Goal: Transaction & Acquisition: Purchase product/service

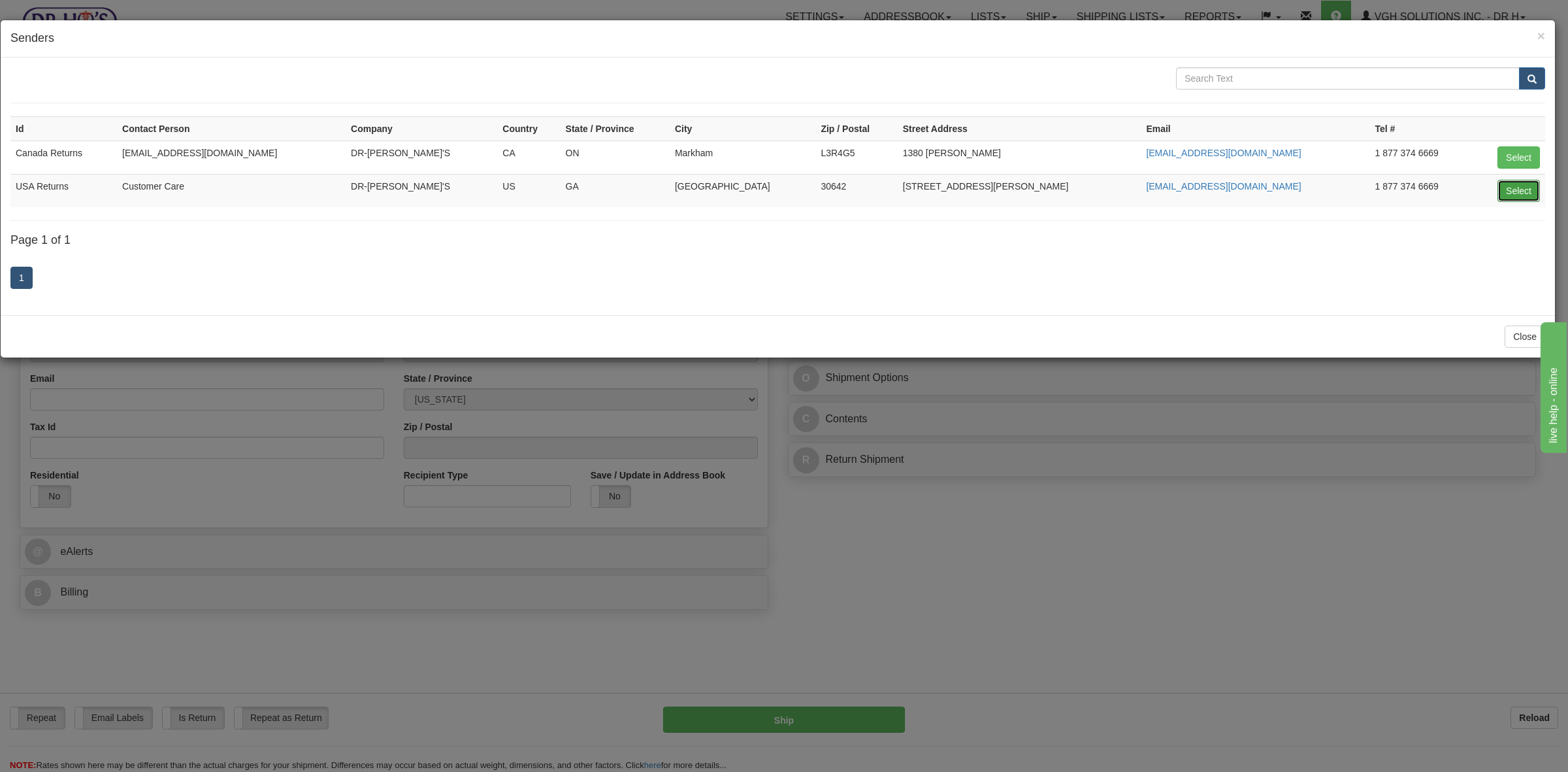
click at [1506, 192] on button "Select" at bounding box center [1518, 190] width 42 height 22
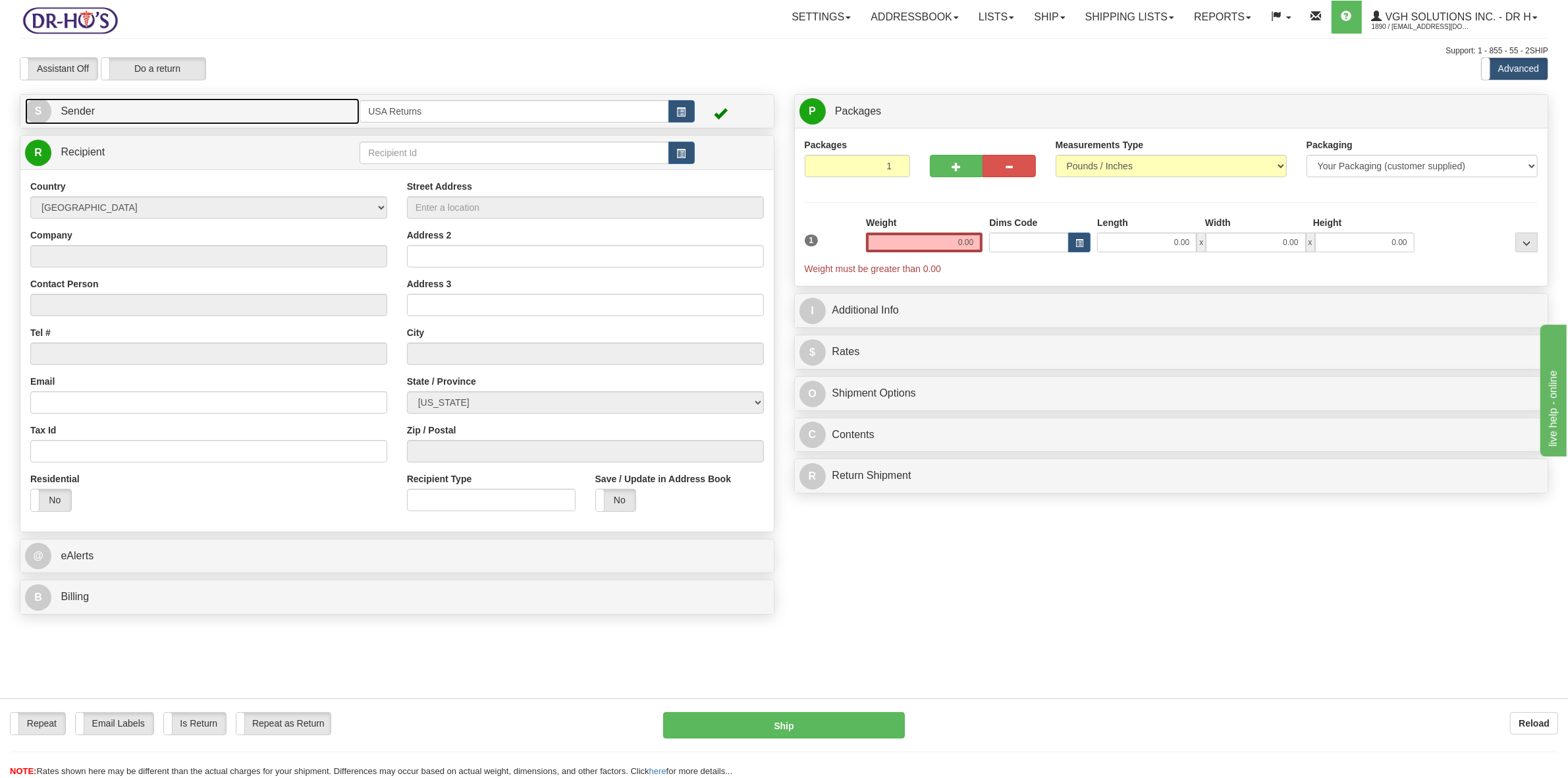
click at [216, 117] on link "S Sender" at bounding box center [191, 111] width 334 height 27
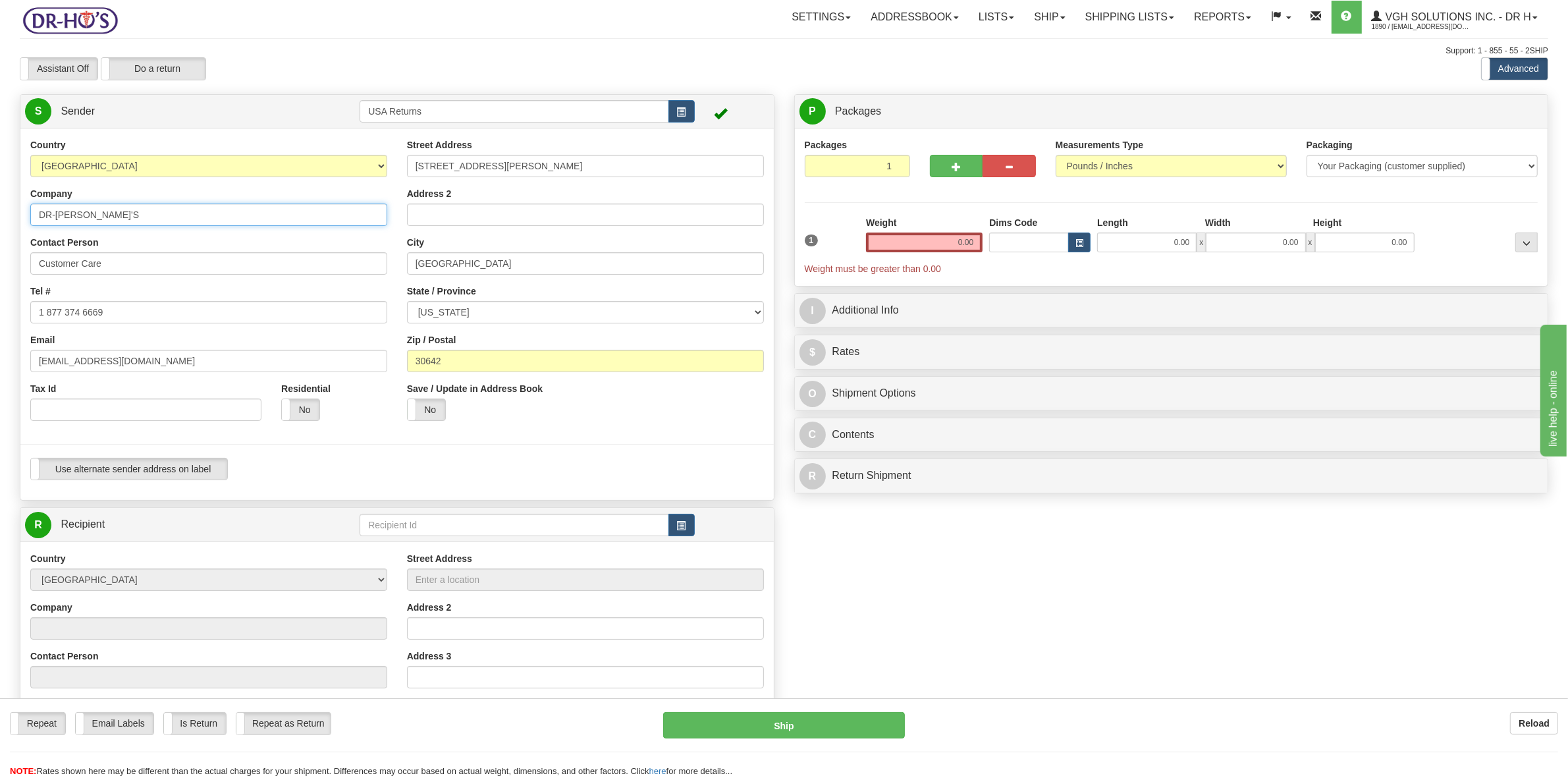
drag, startPoint x: 96, startPoint y: 215, endPoint x: 0, endPoint y: 214, distance: 96.0
click at [0, 214] on div "Toggle navigation Settings Shipping Preferences Fields Preferences New" at bounding box center [784, 530] width 1568 height 1061
drag, startPoint x: 106, startPoint y: 265, endPoint x: 1, endPoint y: 272, distance: 105.2
click at [0, 270] on div "Toggle navigation Settings Shipping Preferences Fields Preferences New" at bounding box center [784, 530] width 1568 height 1061
drag, startPoint x: 123, startPoint y: 313, endPoint x: 1, endPoint y: 324, distance: 122.5
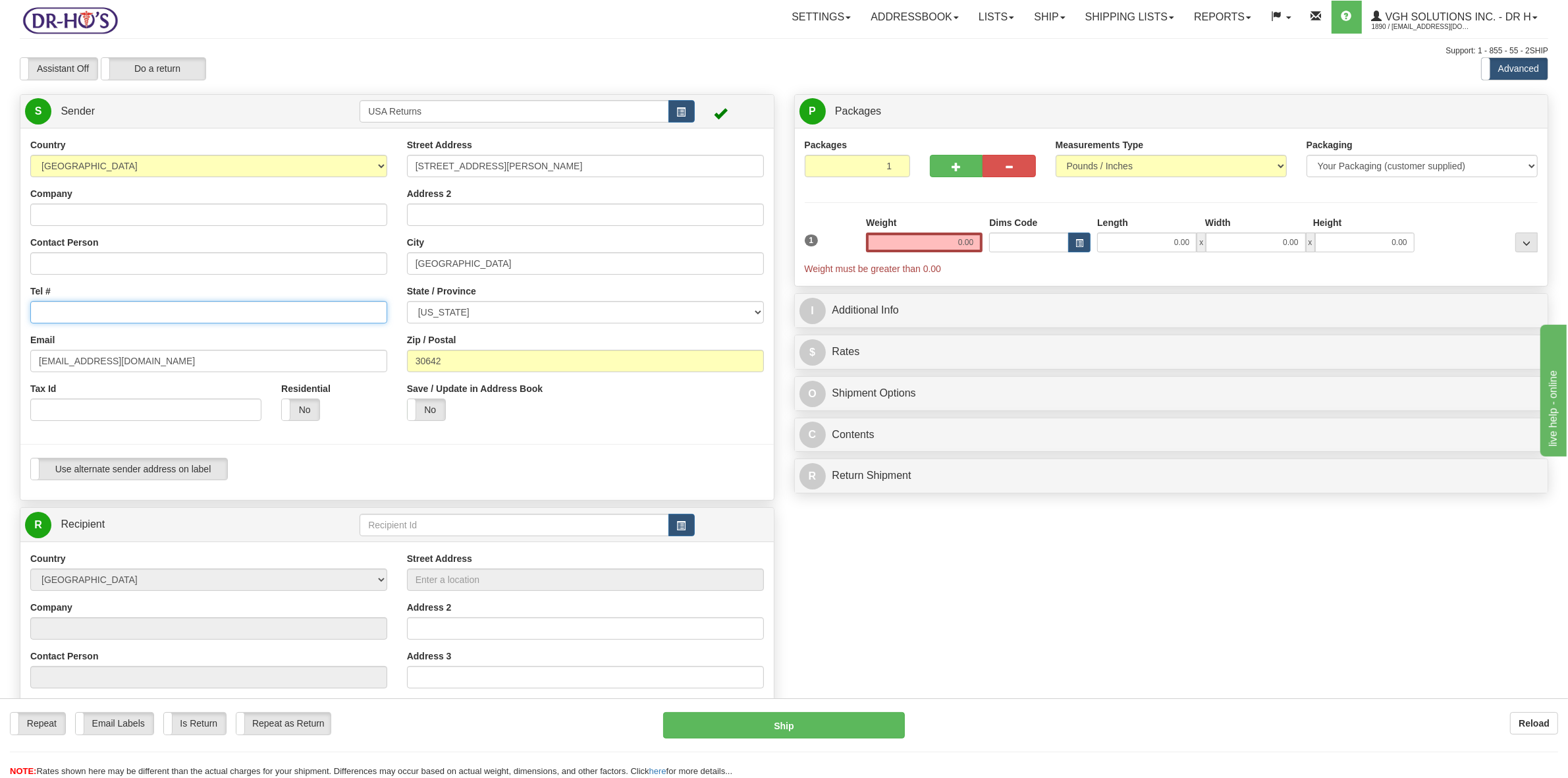
click at [0, 320] on div "Toggle navigation Settings Shipping Preferences Fields Preferences New" at bounding box center [784, 530] width 1568 height 1061
click at [195, 208] on input "Company" at bounding box center [209, 214] width 356 height 22
paste input "[PERSON_NAME]"
type input "[PERSON_NAME]"
click at [71, 274] on input "Contact Person" at bounding box center [209, 263] width 356 height 22
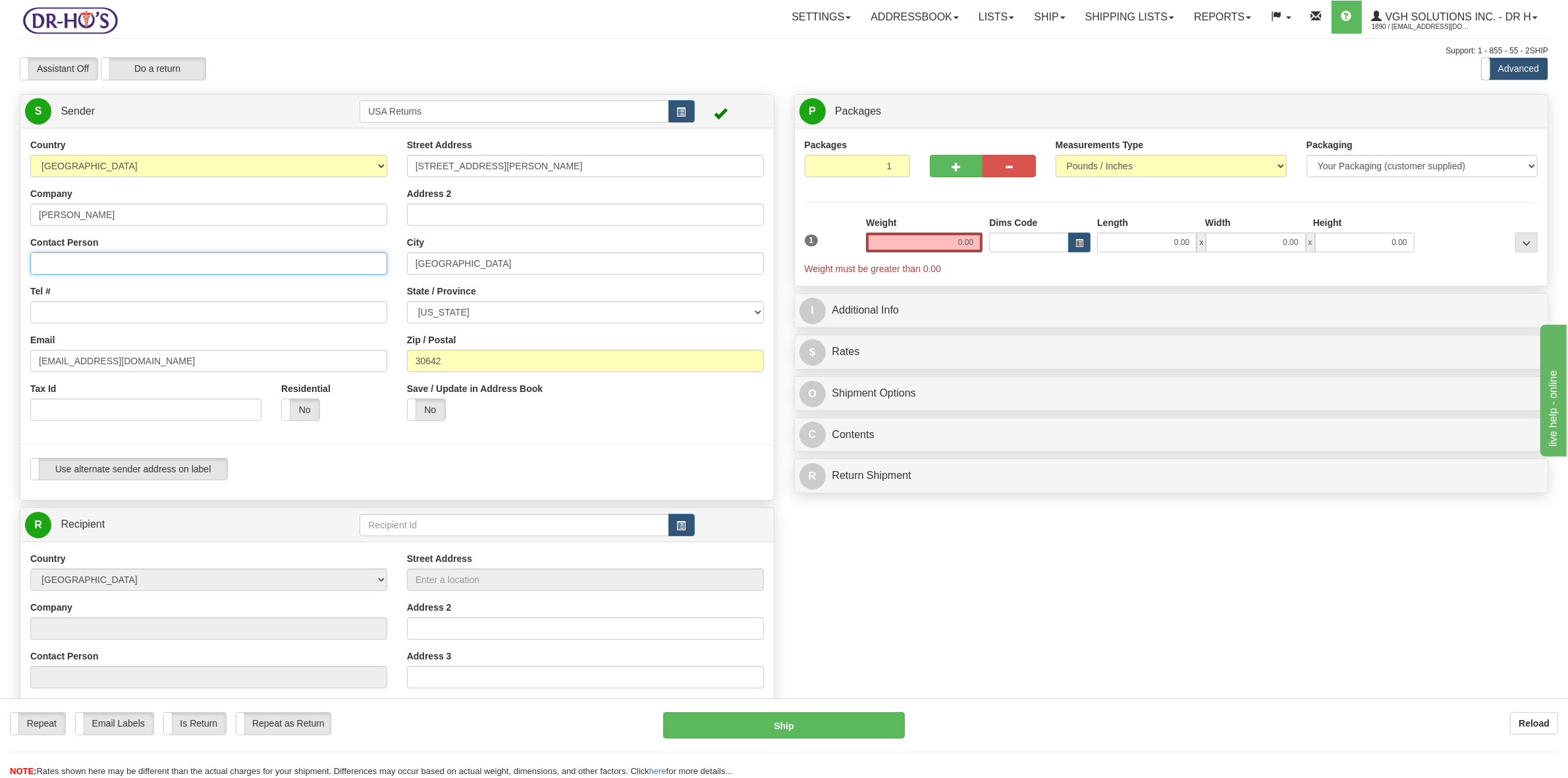
paste input "[PERSON_NAME]"
type input "[PERSON_NAME]"
drag, startPoint x: 62, startPoint y: 314, endPoint x: 259, endPoint y: 202, distance: 226.6
click at [69, 311] on input "Tel #" at bounding box center [209, 311] width 356 height 22
paste input "7023010966"
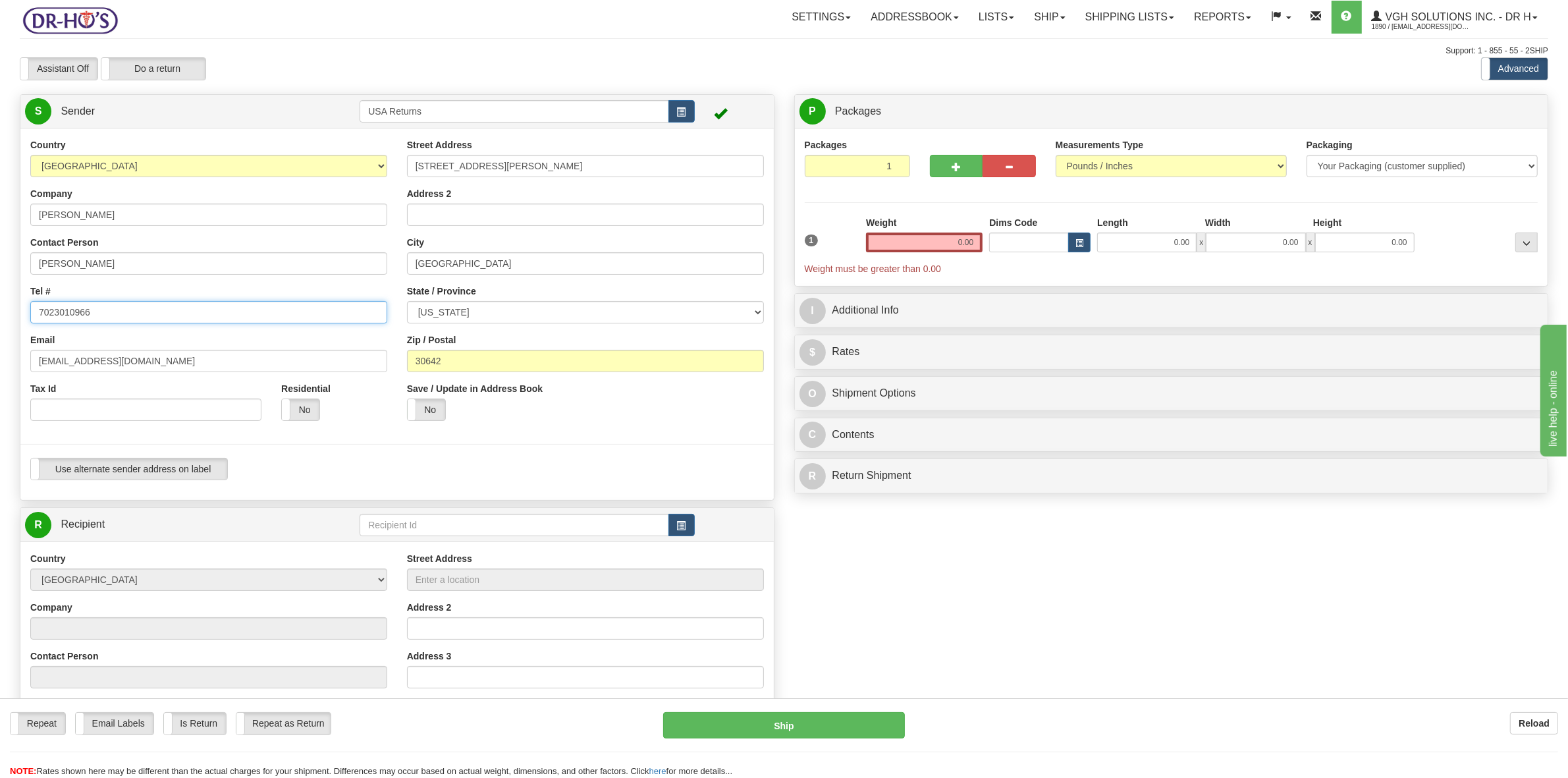
type input "7023010966"
drag, startPoint x: 137, startPoint y: 357, endPoint x: 11, endPoint y: 363, distance: 126.1
click at [21, 363] on div "Country [GEOGRAPHIC_DATA] [GEOGRAPHIC_DATA] [GEOGRAPHIC_DATA] [GEOGRAPHIC_DATA]…" at bounding box center [397, 314] width 753 height 352
paste input "[EMAIL_ADDRESS][DOMAIN_NAME]"
type input "[EMAIL_ADDRESS][DOMAIN_NAME]"
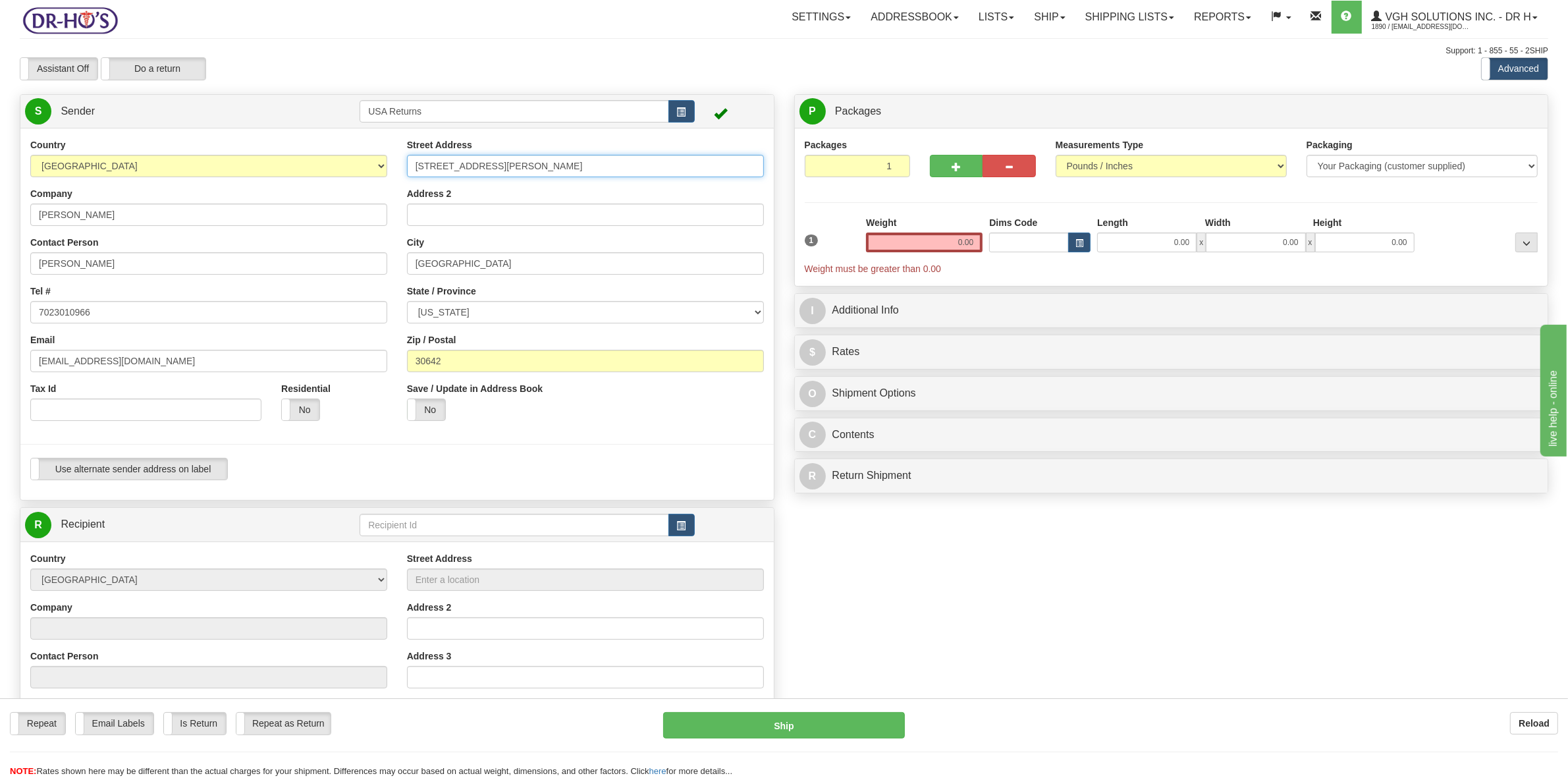
drag, startPoint x: 510, startPoint y: 165, endPoint x: 387, endPoint y: 172, distance: 123.2
click at [387, 172] on div "Country [GEOGRAPHIC_DATA] [GEOGRAPHIC_DATA] [GEOGRAPHIC_DATA] [GEOGRAPHIC_DATA]…" at bounding box center [397, 314] width 753 height 352
drag, startPoint x: 438, startPoint y: 265, endPoint x: 444, endPoint y: 307, distance: 42.4
click at [377, 267] on div "Country [GEOGRAPHIC_DATA] [GEOGRAPHIC_DATA] [GEOGRAPHIC_DATA] [GEOGRAPHIC_DATA]…" at bounding box center [397, 314] width 753 height 352
type input "3"
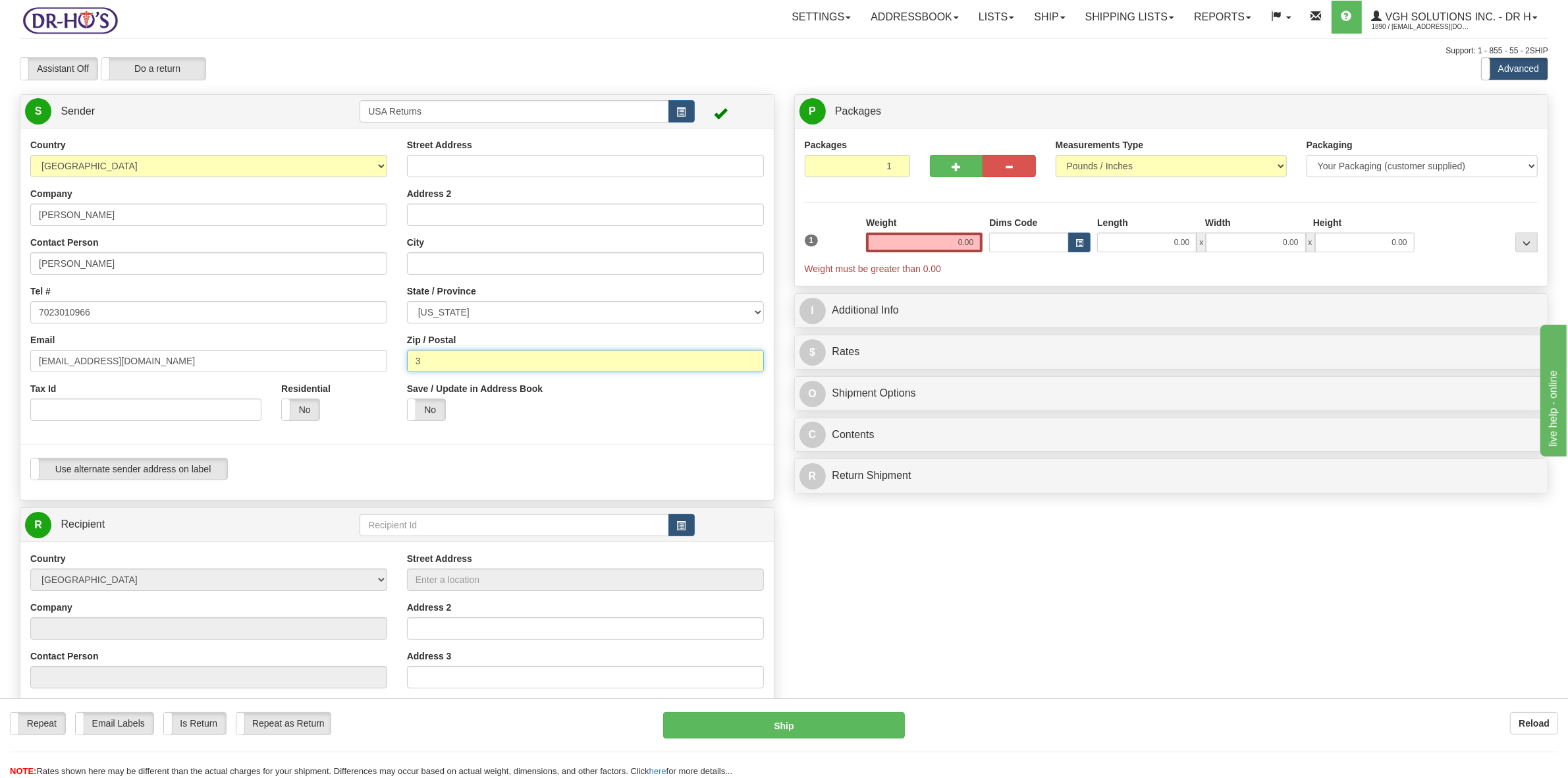
drag, startPoint x: 410, startPoint y: 357, endPoint x: 366, endPoint y: 347, distance: 45.1
click at [379, 354] on div "Country [GEOGRAPHIC_DATA] [GEOGRAPHIC_DATA] [GEOGRAPHIC_DATA] [GEOGRAPHIC_DATA]…" at bounding box center [397, 314] width 753 height 352
click at [473, 165] on input "Street Address" at bounding box center [585, 165] width 356 height 22
paste input "[STREET_ADDRESS][PERSON_NAME]"
type input "[STREET_ADDRESS][PERSON_NAME]"
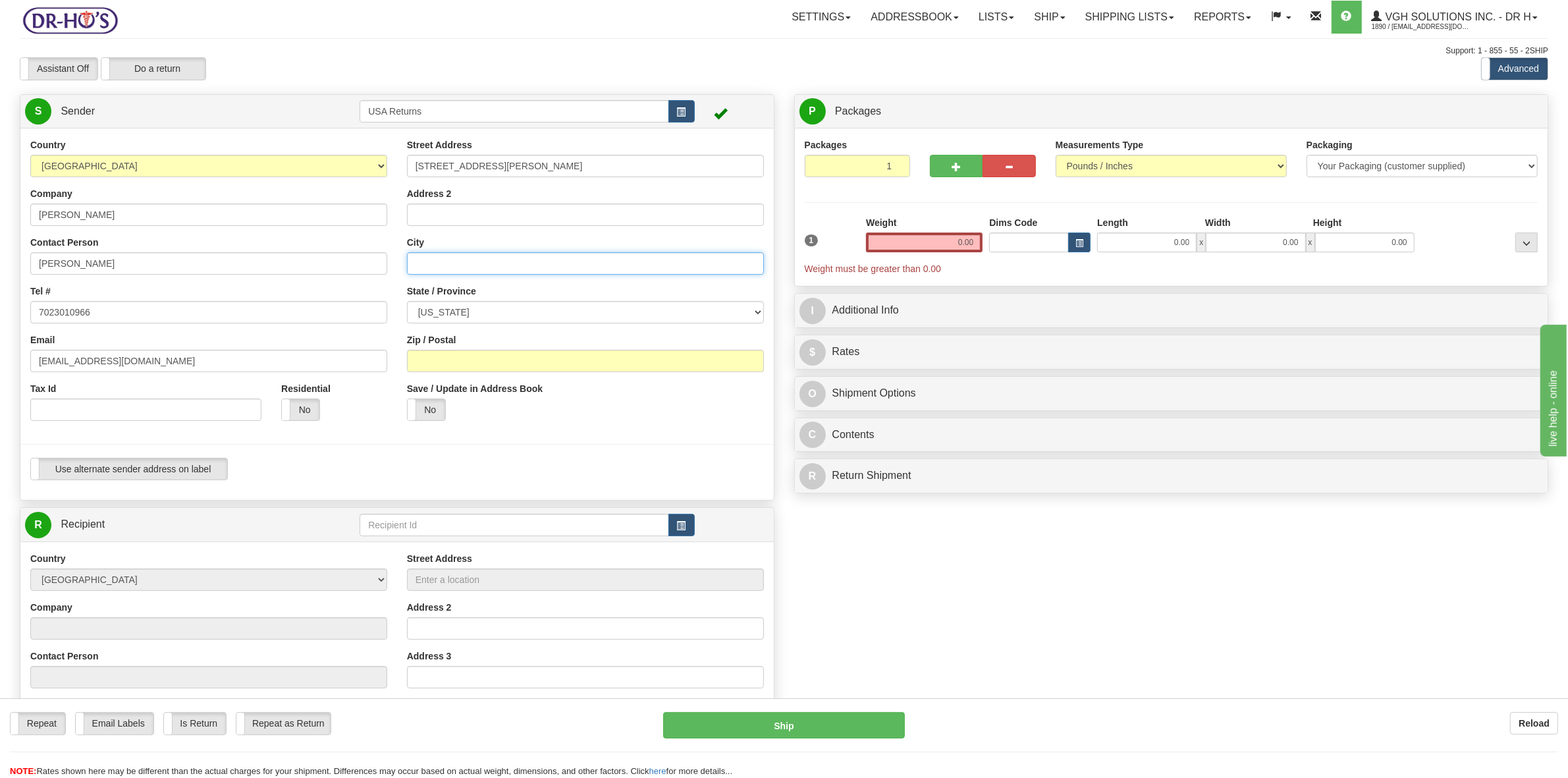
click at [477, 254] on input "City" at bounding box center [585, 263] width 356 height 22
click at [438, 265] on input "City" at bounding box center [585, 263] width 356 height 22
paste input "[GEOGRAPHIC_DATA]"
type input "[GEOGRAPHIC_DATA]"
click at [464, 306] on select "[US_STATE] [US_STATE] [US_STATE] [US_STATE] Armed Forces America Armed Forces E…" at bounding box center [585, 311] width 356 height 22
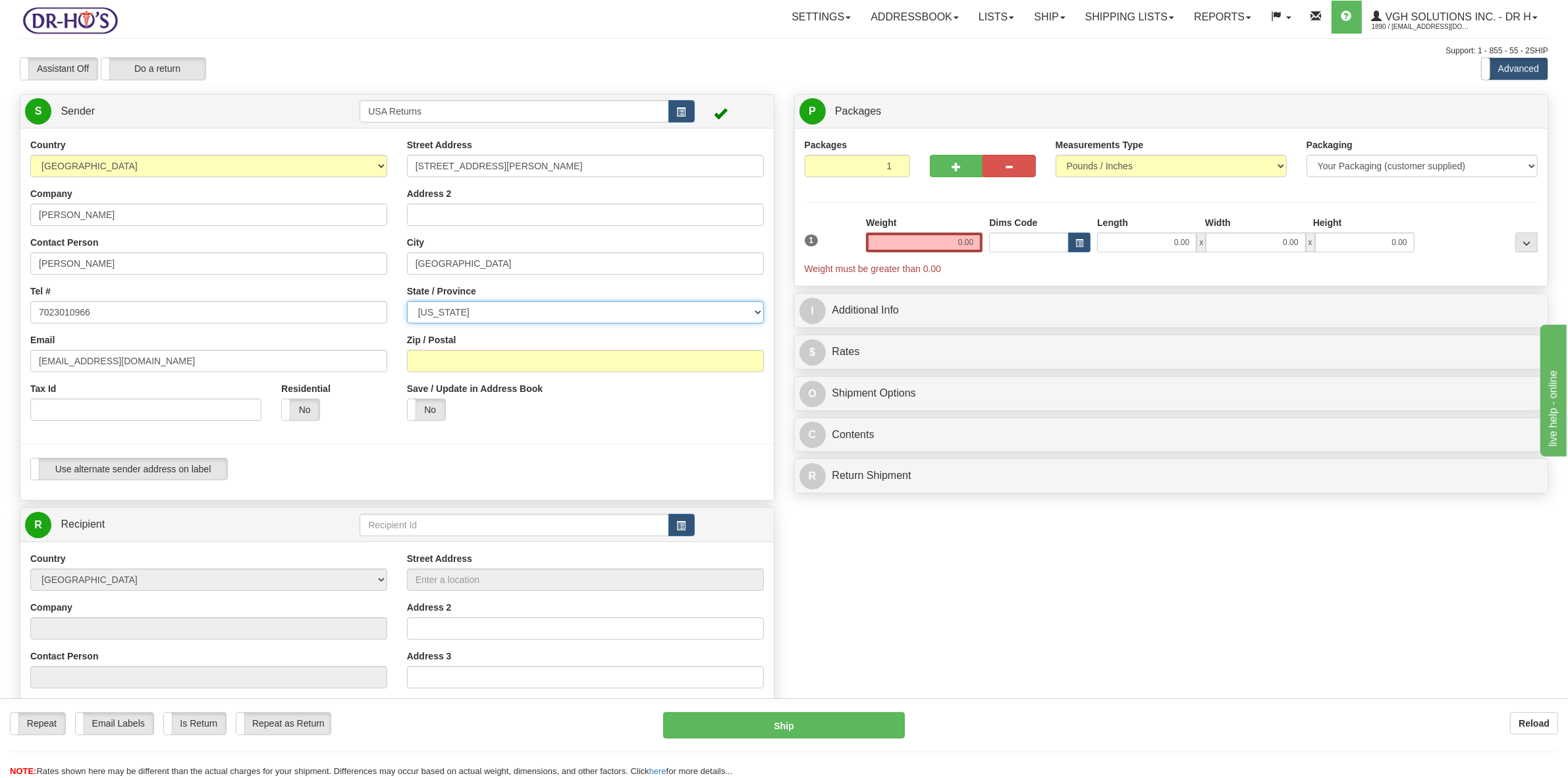
select select "NV"
click at [407, 302] on select "[US_STATE] [US_STATE] [US_STATE] [US_STATE] Armed Forces America Armed Forces E…" at bounding box center [585, 311] width 356 height 22
drag, startPoint x: 454, startPoint y: 366, endPoint x: 464, endPoint y: 363, distance: 10.4
click at [454, 366] on input "Zip / Postal" at bounding box center [585, 361] width 356 height 22
paste input "89134"
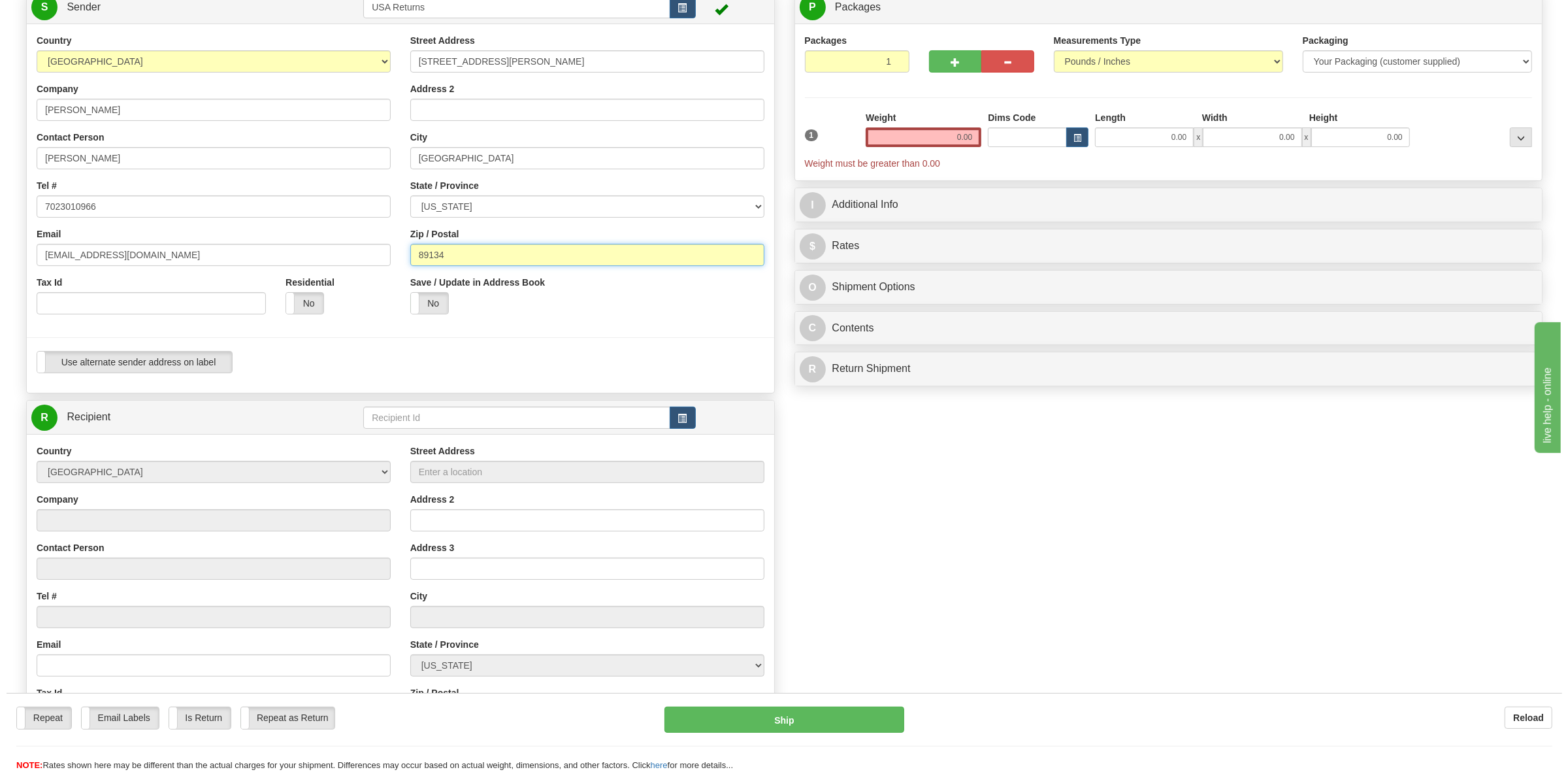
scroll to position [245, 0]
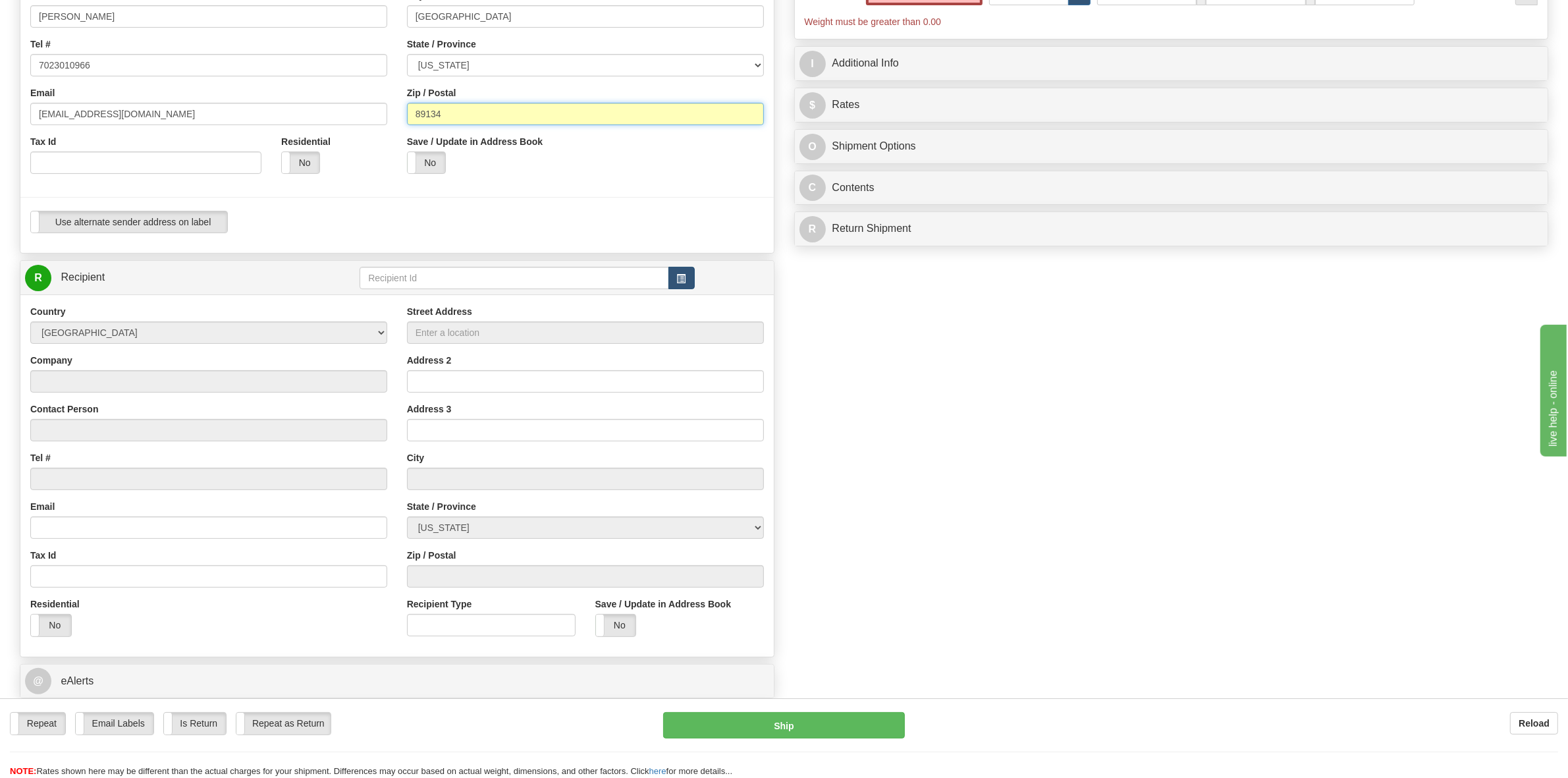
type input "89134"
click at [688, 280] on button "button" at bounding box center [682, 278] width 26 height 22
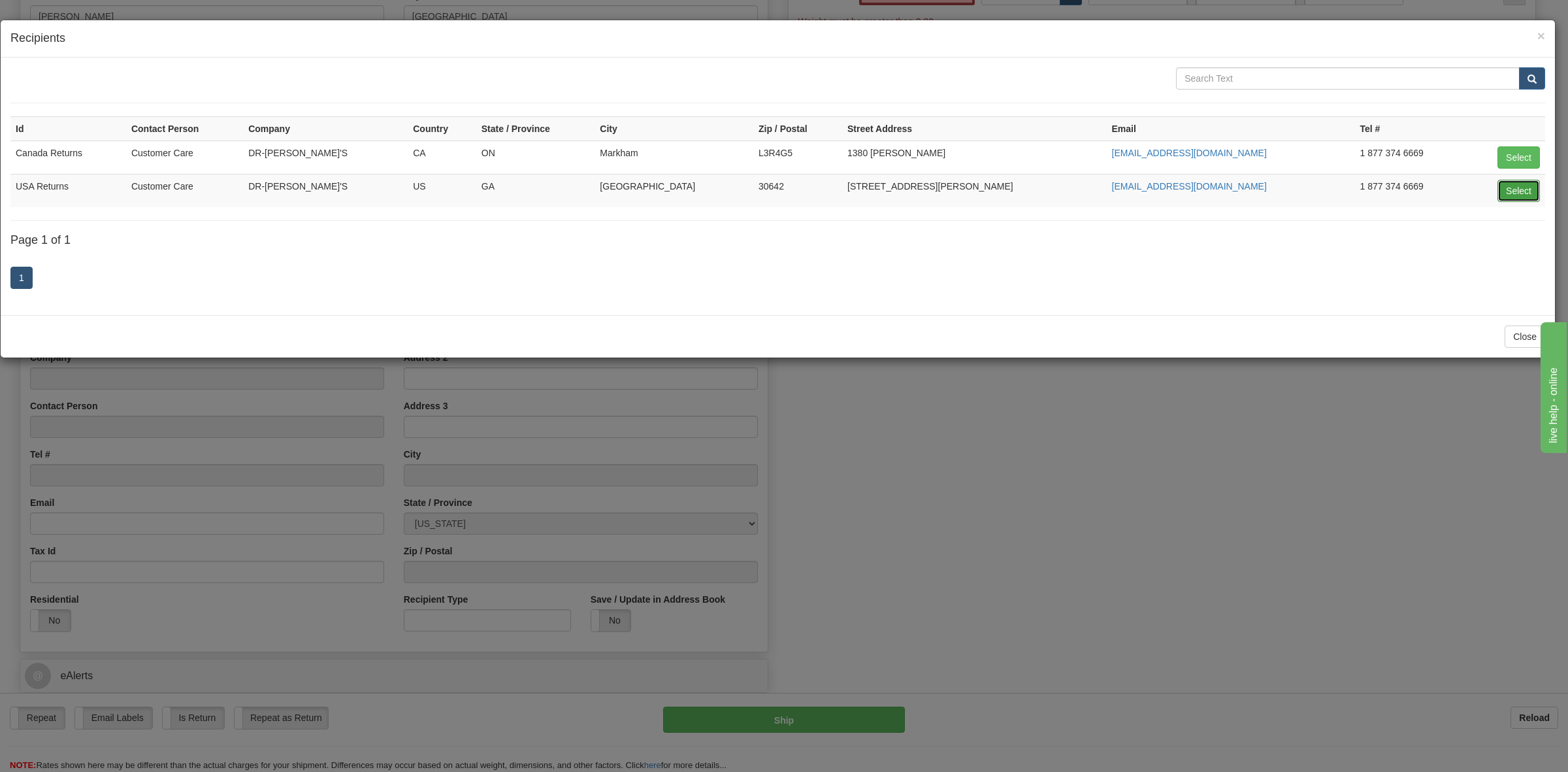
click at [1509, 191] on button "Select" at bounding box center [1518, 190] width 42 height 22
type input "USA Returns"
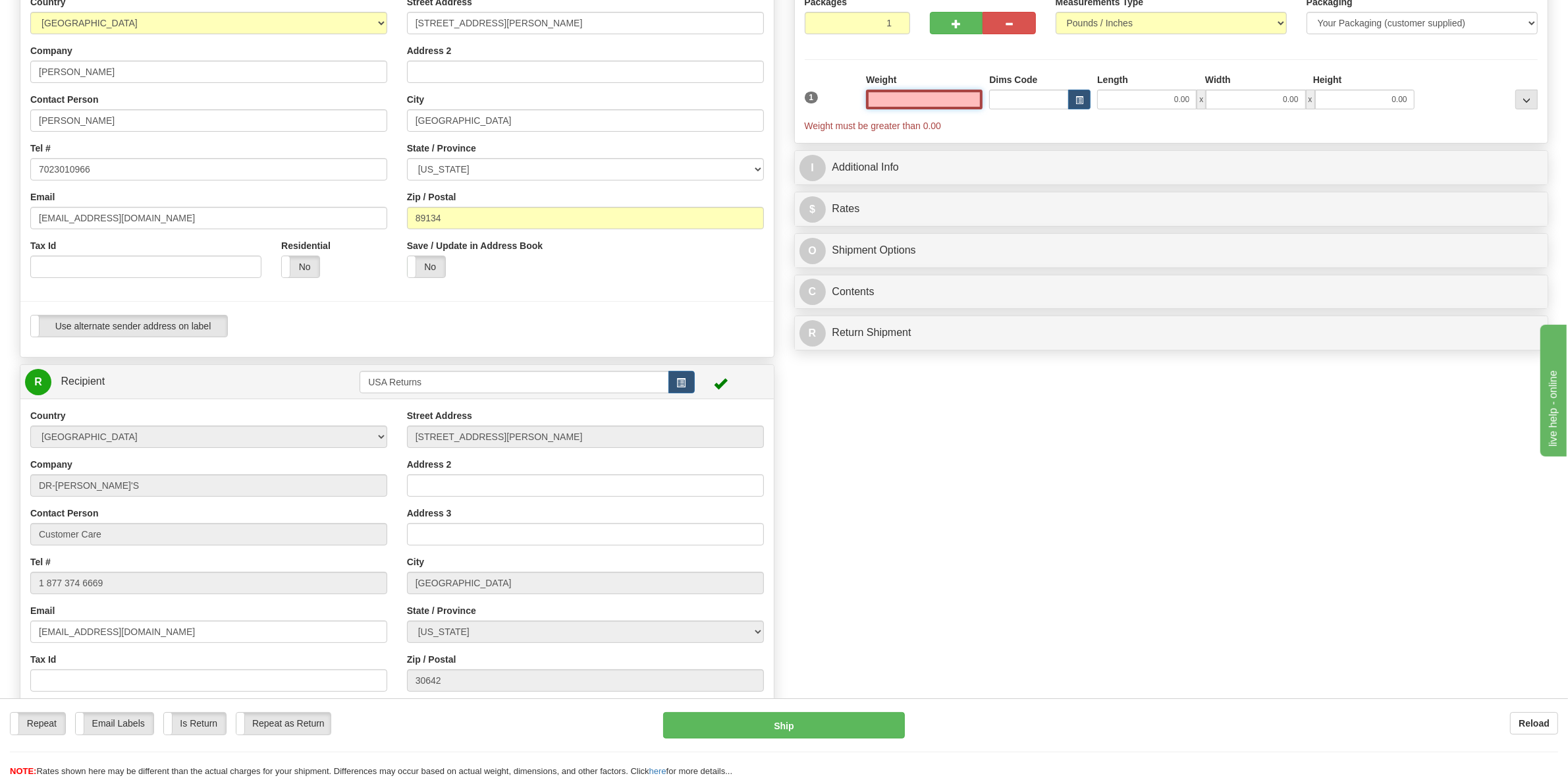
scroll to position [0, 0]
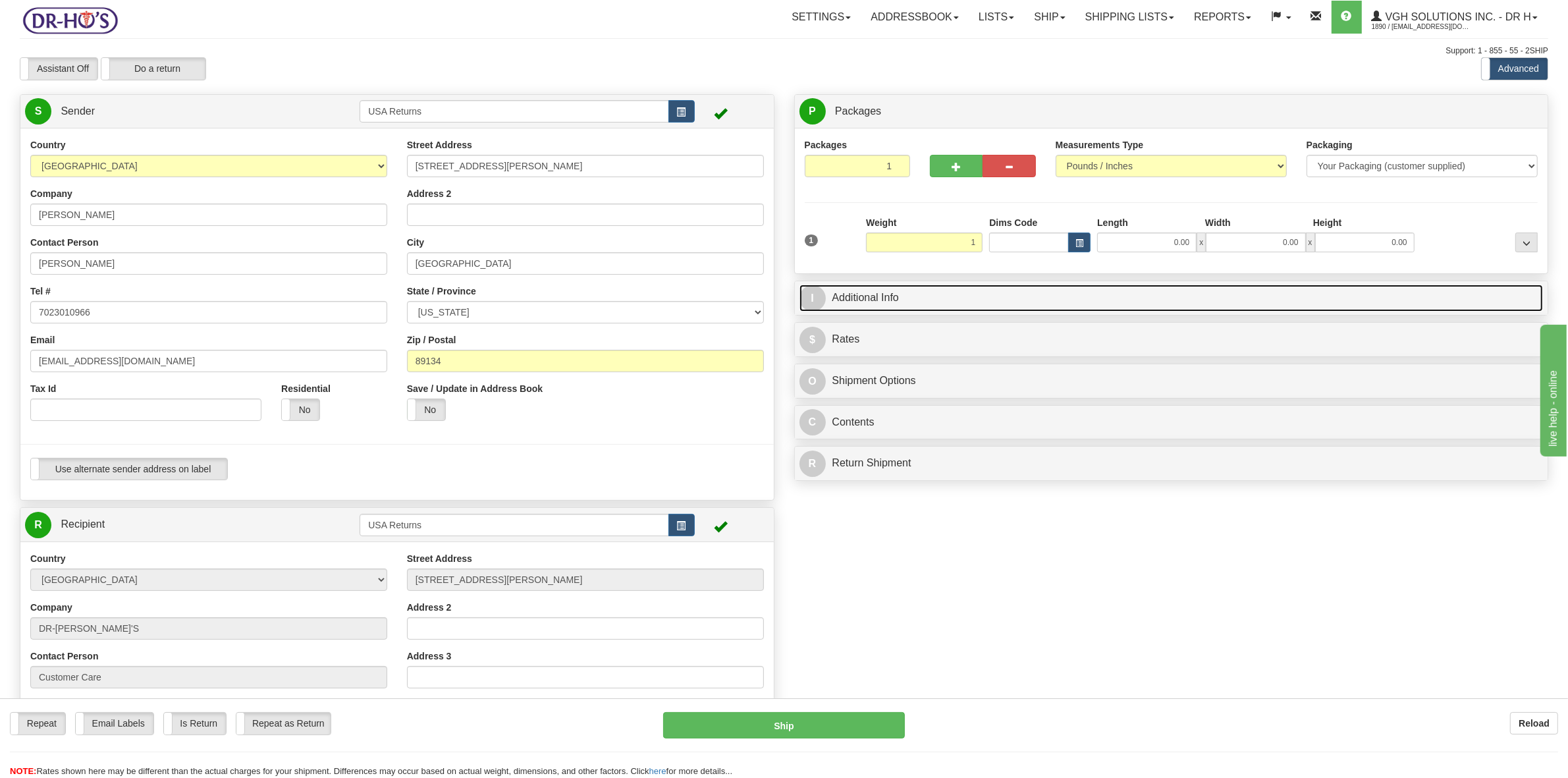
type input "1.00"
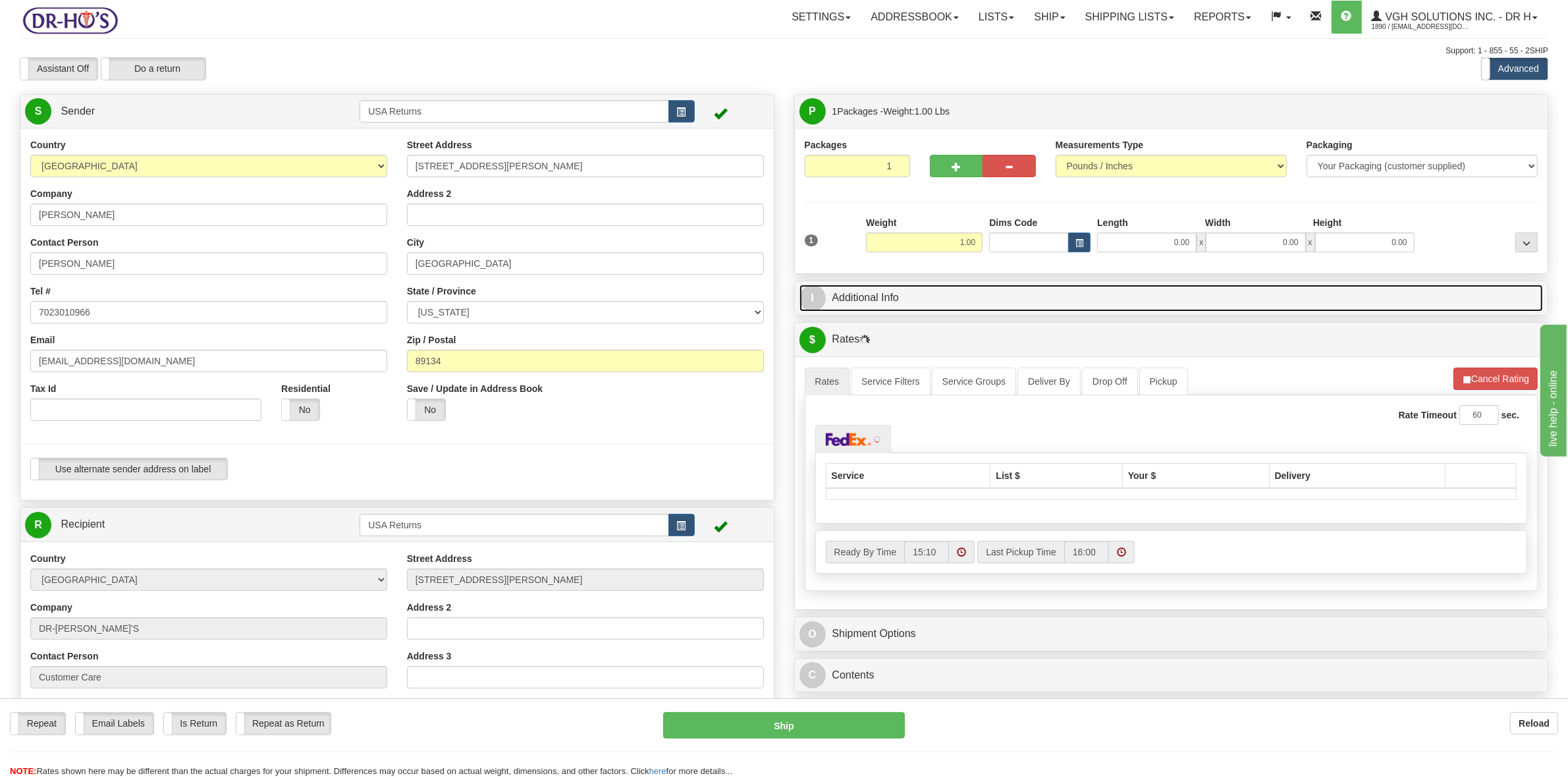
click at [882, 304] on link "I Additional Info" at bounding box center [1171, 297] width 744 height 27
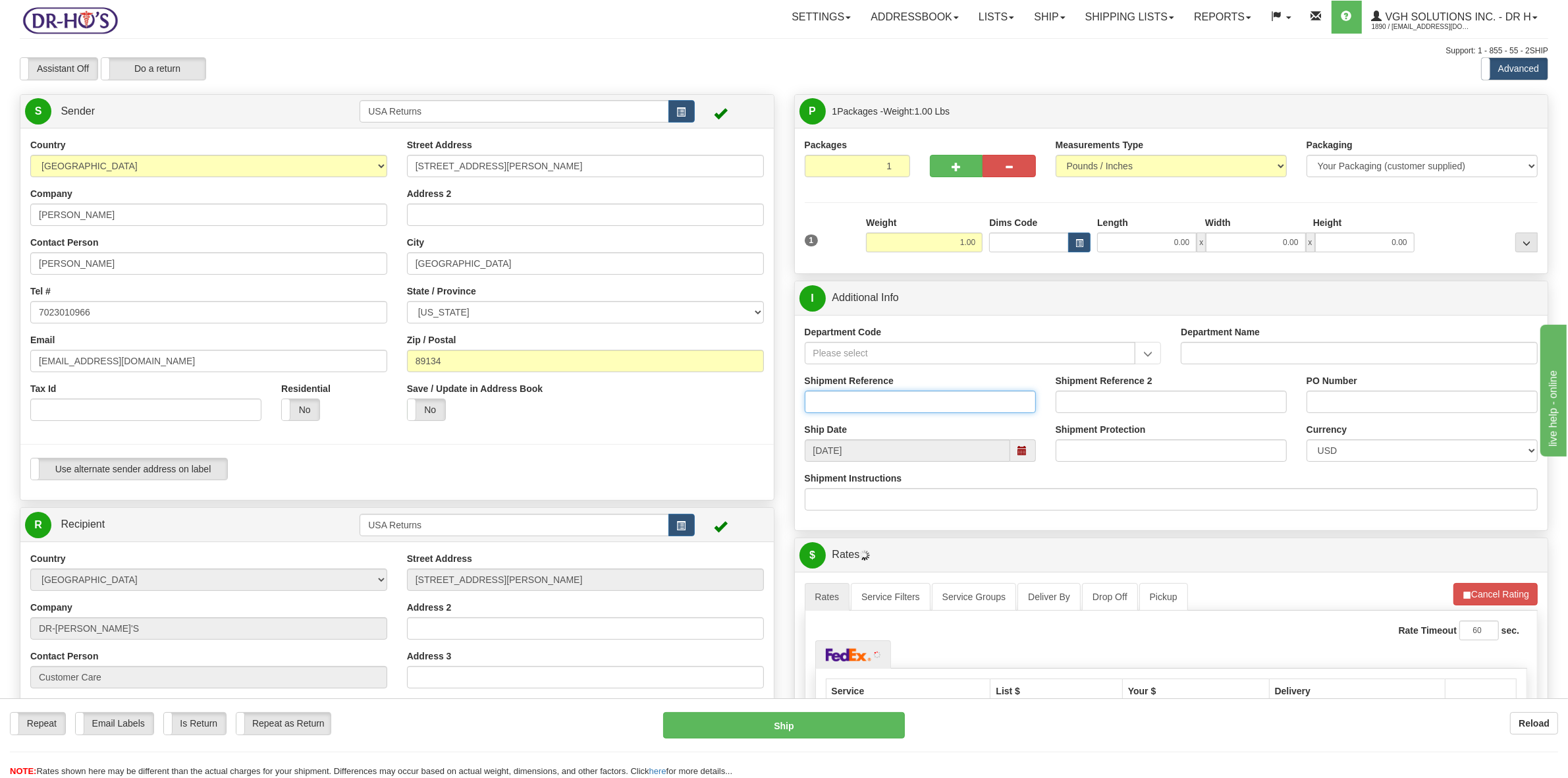
click at [900, 408] on input "Shipment Reference" at bounding box center [920, 401] width 231 height 22
click at [1019, 453] on span at bounding box center [1022, 450] width 9 height 9
type input "123456"
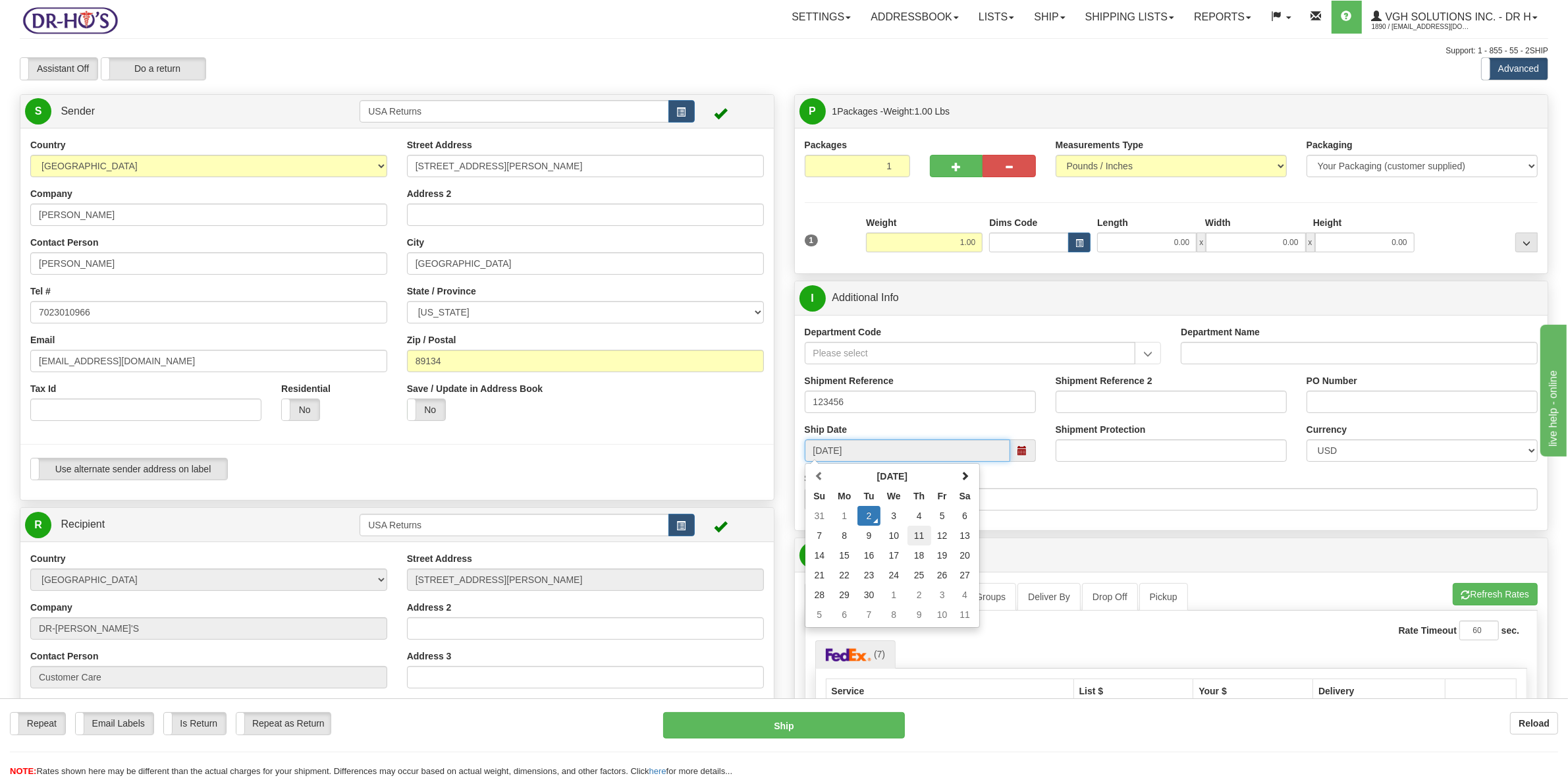
click at [922, 539] on td "11" at bounding box center [919, 536] width 24 height 20
type input "[DATE]"
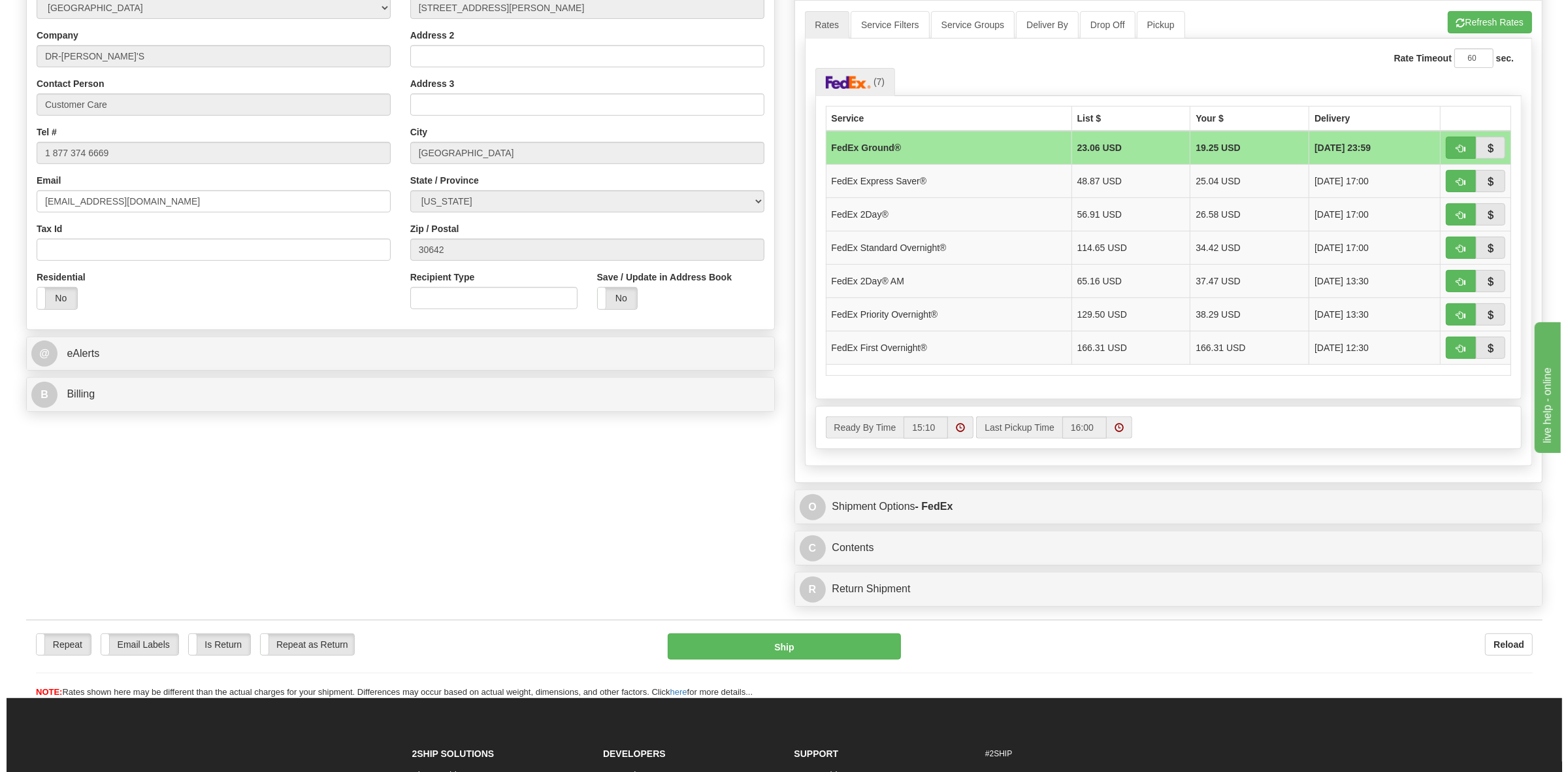
scroll to position [571, 0]
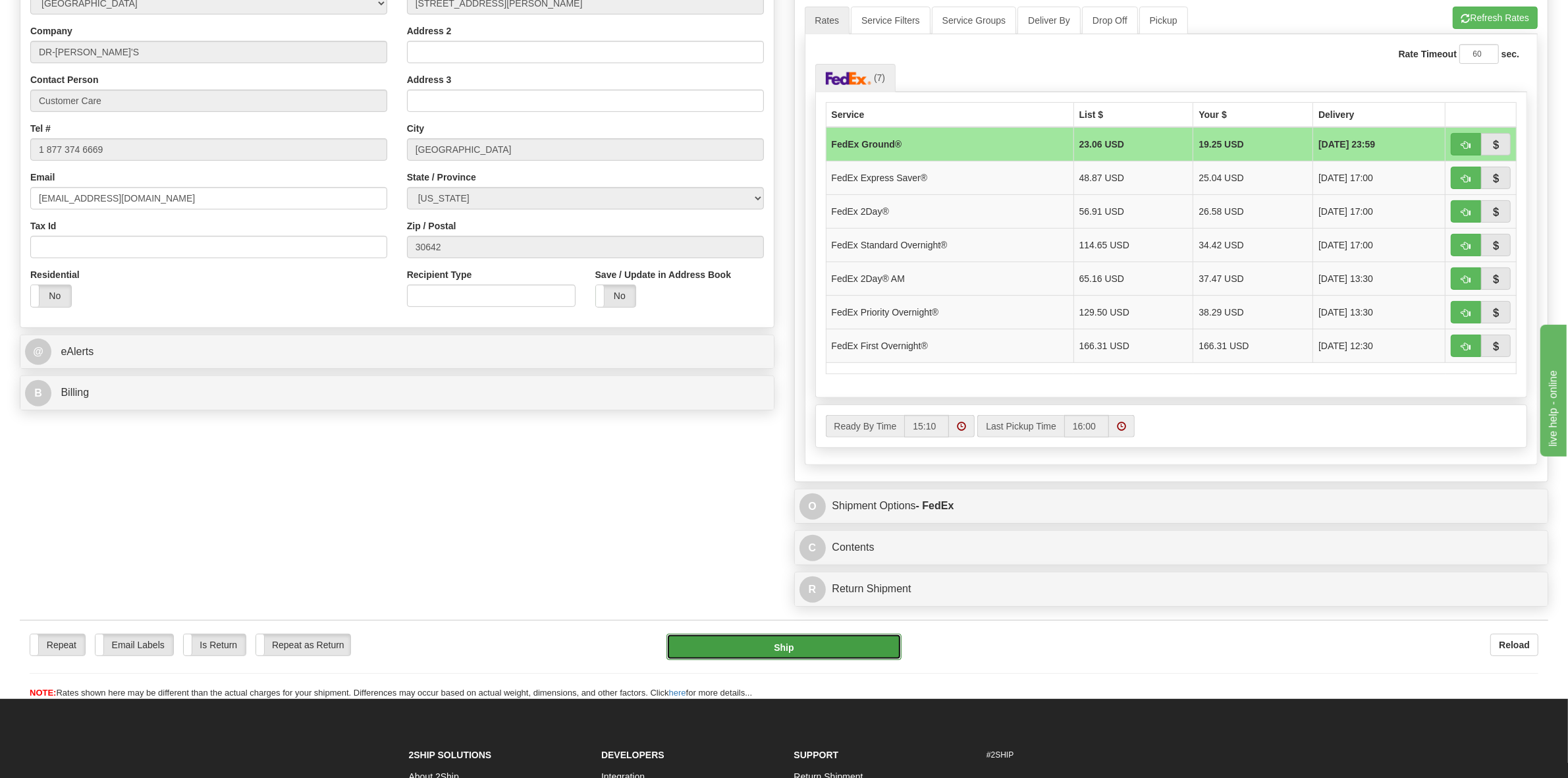
click at [798, 643] on button "Ship" at bounding box center [784, 647] width 235 height 26
type input "92"
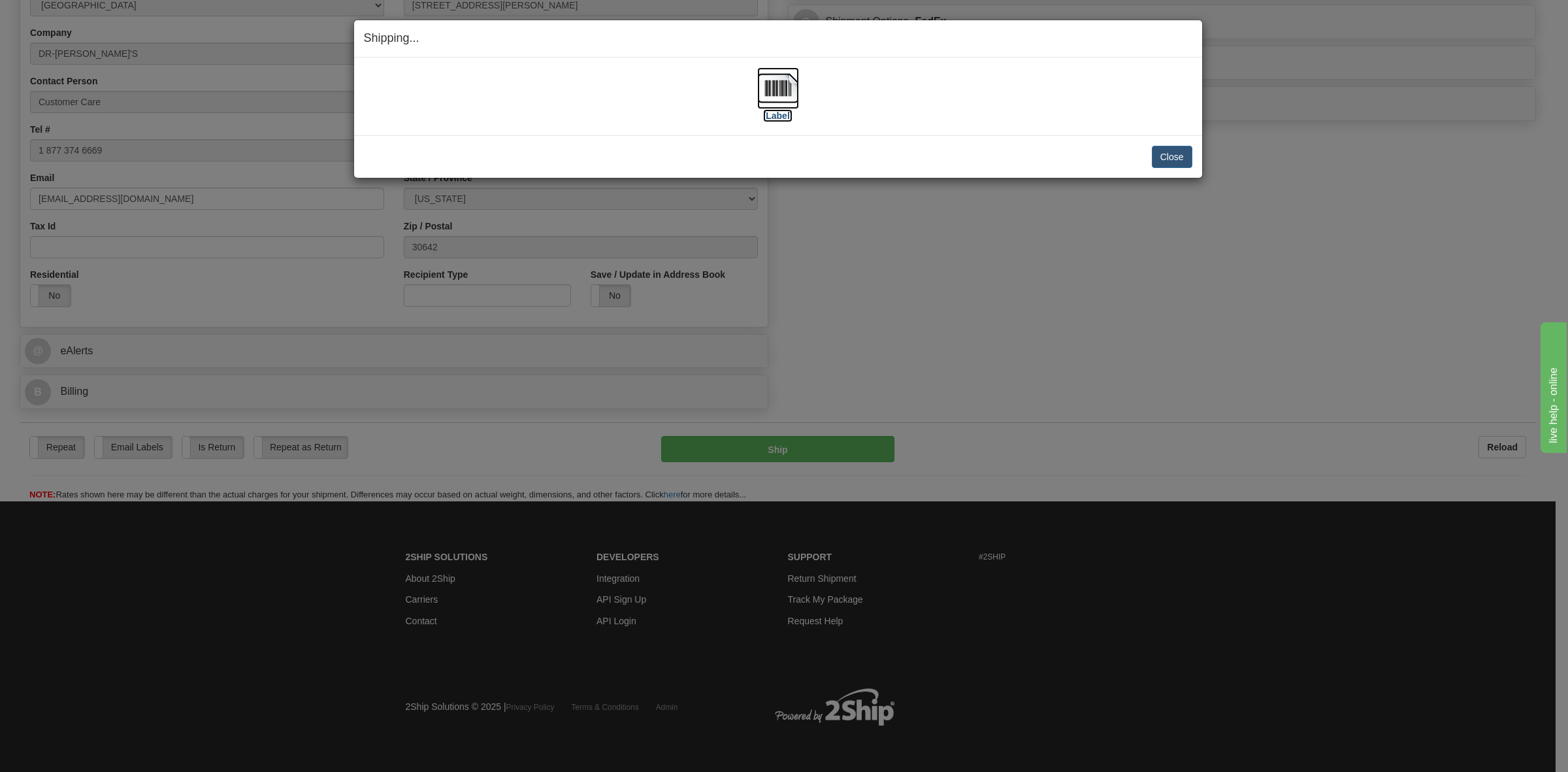
click at [781, 114] on label "[Label]" at bounding box center [777, 116] width 30 height 13
